Goal: Transaction & Acquisition: Subscribe to service/newsletter

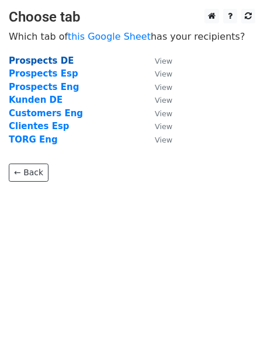
click at [51, 59] on strong "Prospects DE" at bounding box center [41, 60] width 65 height 11
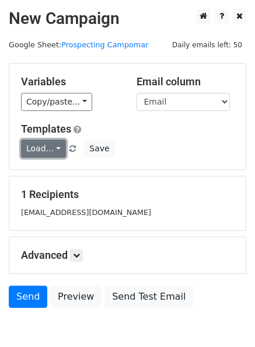
click at [53, 147] on link "Load..." at bounding box center [43, 149] width 45 height 18
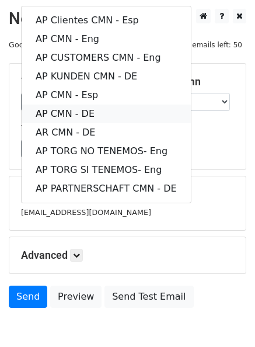
click at [89, 113] on link "AP CMN - DE" at bounding box center [106, 114] width 169 height 19
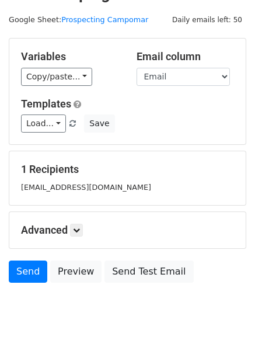
scroll to position [58, 0]
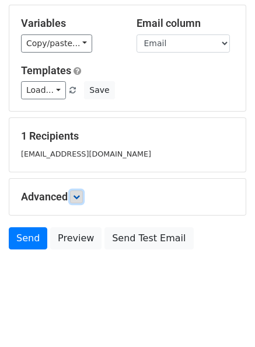
click at [78, 199] on link at bounding box center [76, 196] width 13 height 13
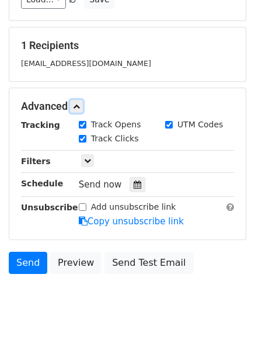
scroll to position [150, 0]
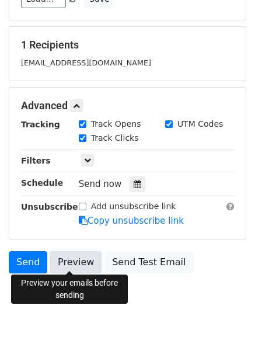
click at [67, 258] on link "Preview" at bounding box center [75, 262] width 51 height 22
click at [70, 259] on link "Preview" at bounding box center [75, 262] width 51 height 22
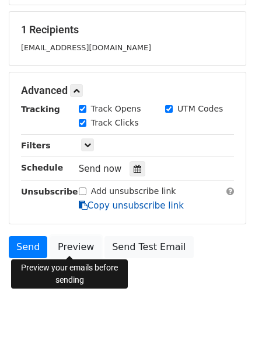
scroll to position [172, 0]
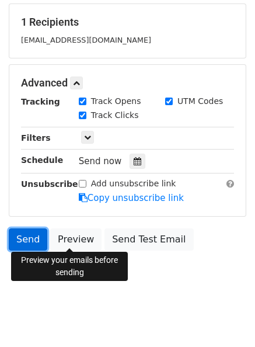
click at [34, 238] on link "Send" at bounding box center [28, 239] width 39 height 22
